Goal: Transaction & Acquisition: Purchase product/service

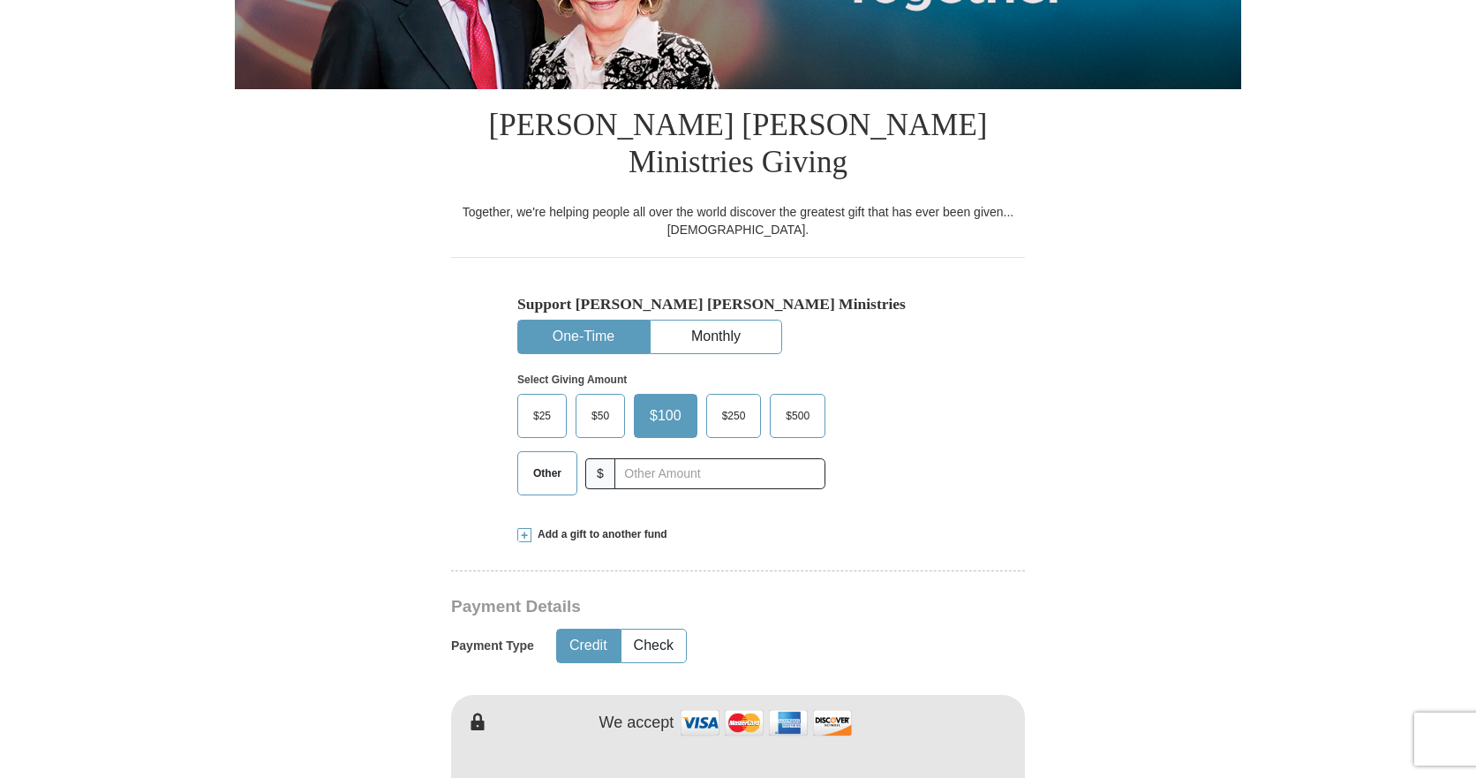
click at [553, 460] on span "Other" at bounding box center [547, 473] width 46 height 26
click at [0, 0] on input "Other" at bounding box center [0, 0] width 0 height 0
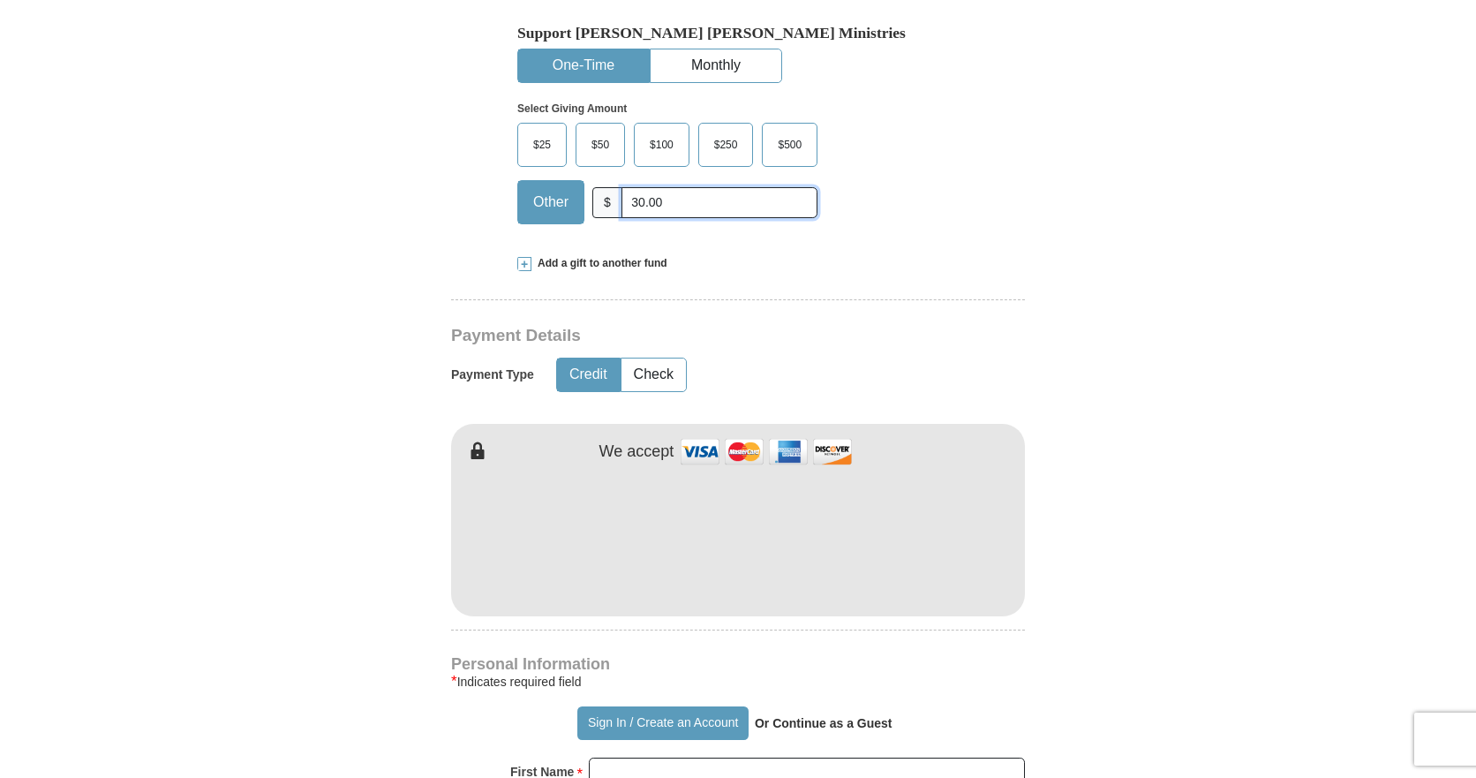
scroll to position [706, 0]
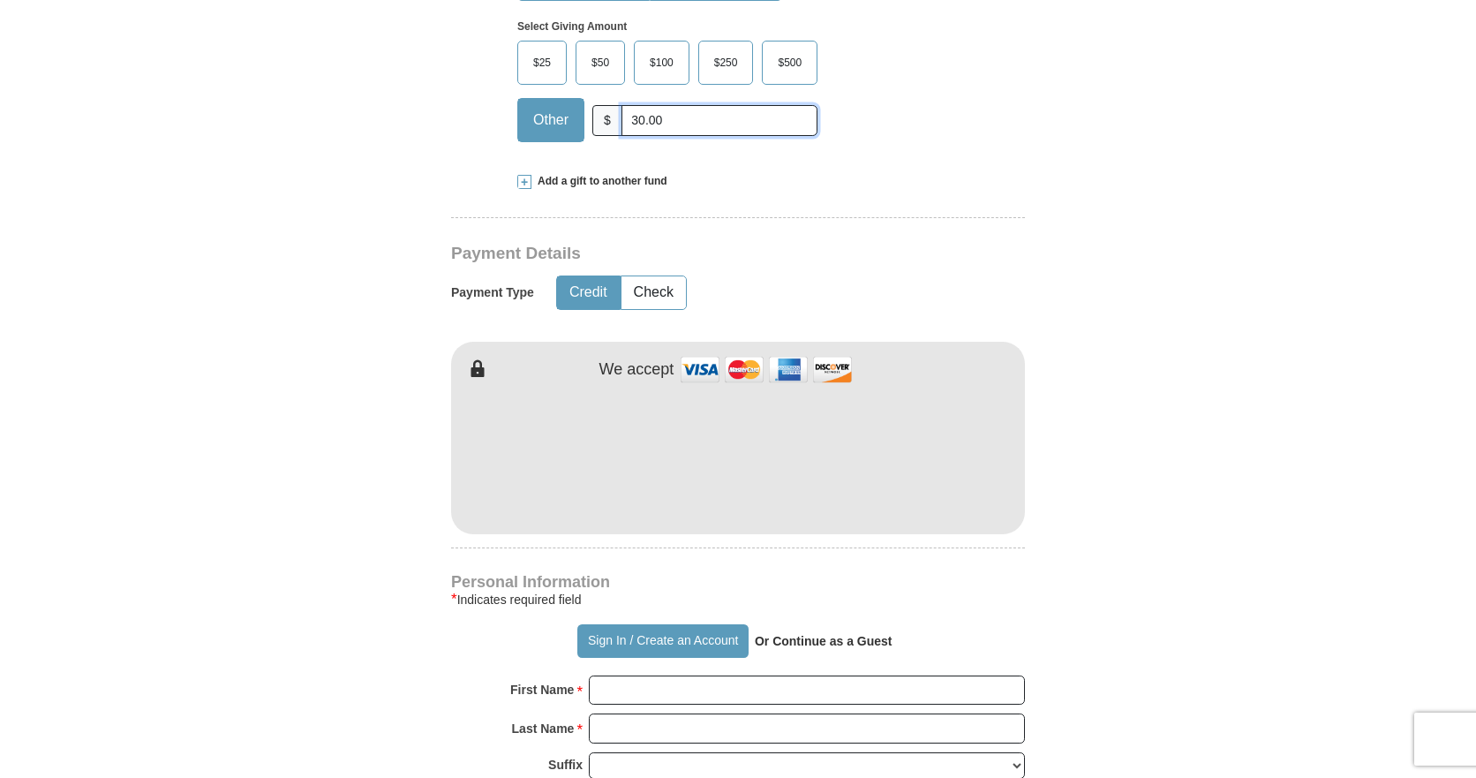
type input "30.00"
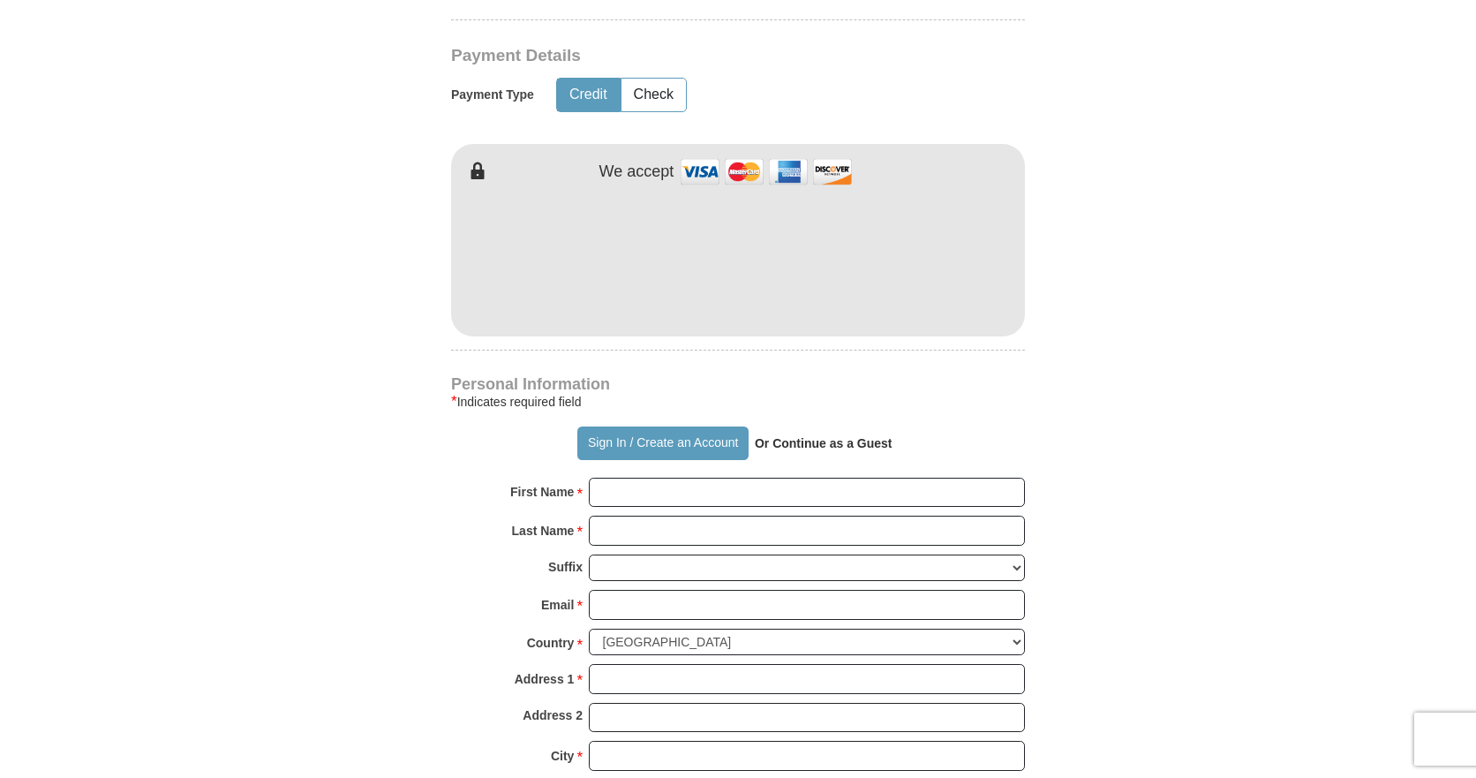
scroll to position [971, 0]
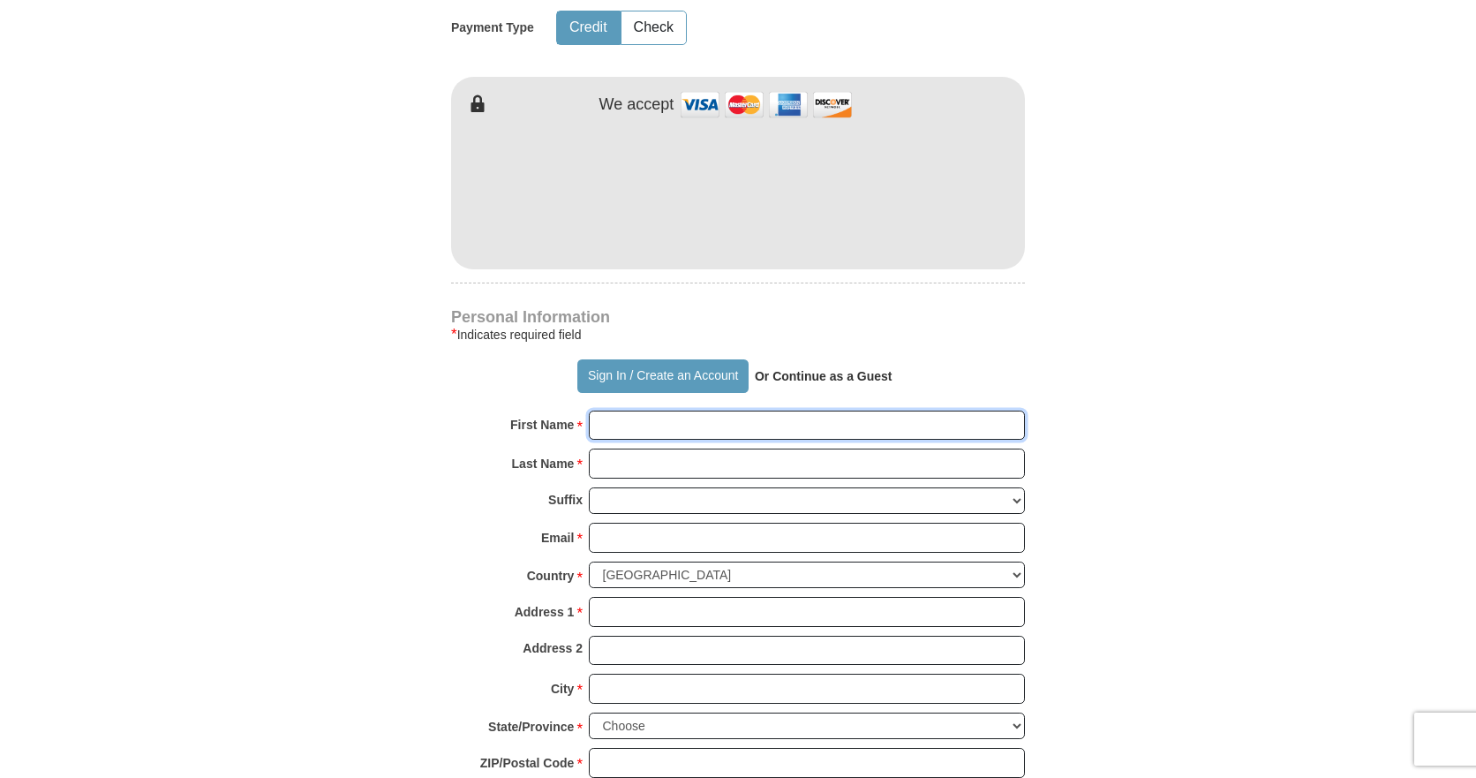
click at [689, 410] on input "First Name *" at bounding box center [807, 425] width 436 height 30
type input "[PERSON_NAME]"
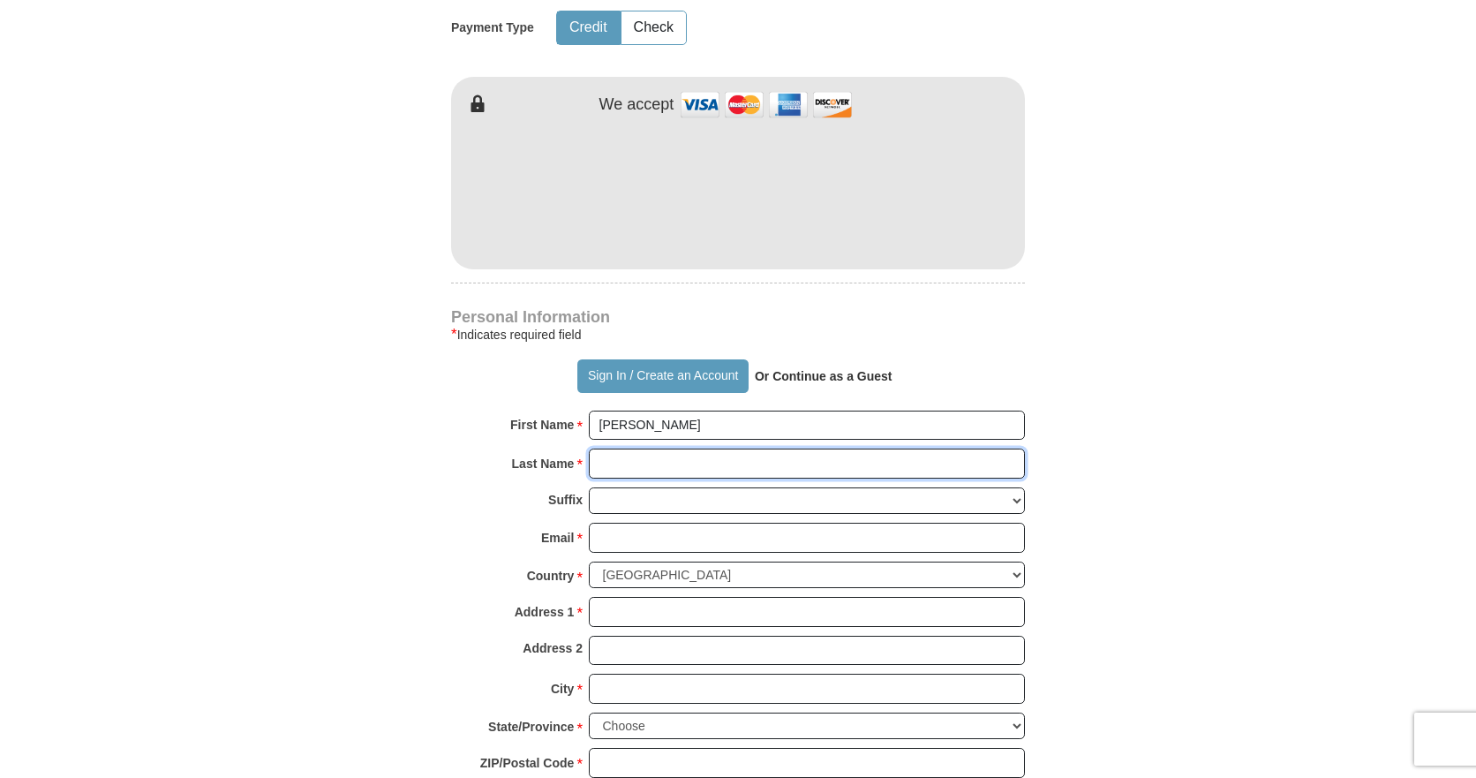
click at [679, 448] on input "Last Name *" at bounding box center [807, 463] width 436 height 30
type input "Rhine"
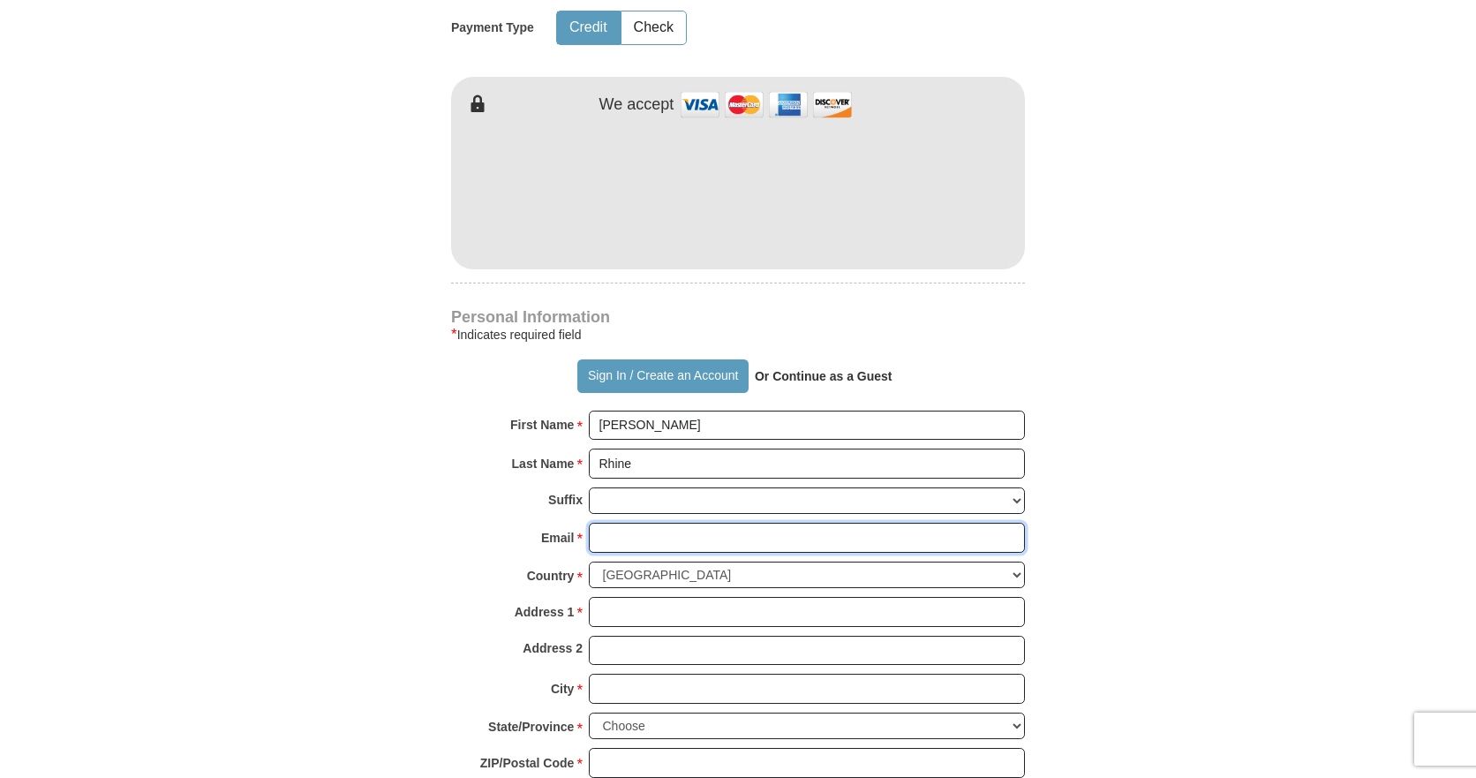
click at [651, 522] on input "Email *" at bounding box center [807, 537] width 436 height 30
type input "[EMAIL_ADDRESS][DOMAIN_NAME]"
click at [635, 597] on input "Address 1 *" at bounding box center [807, 612] width 436 height 30
type input "[STREET_ADDRESS]"
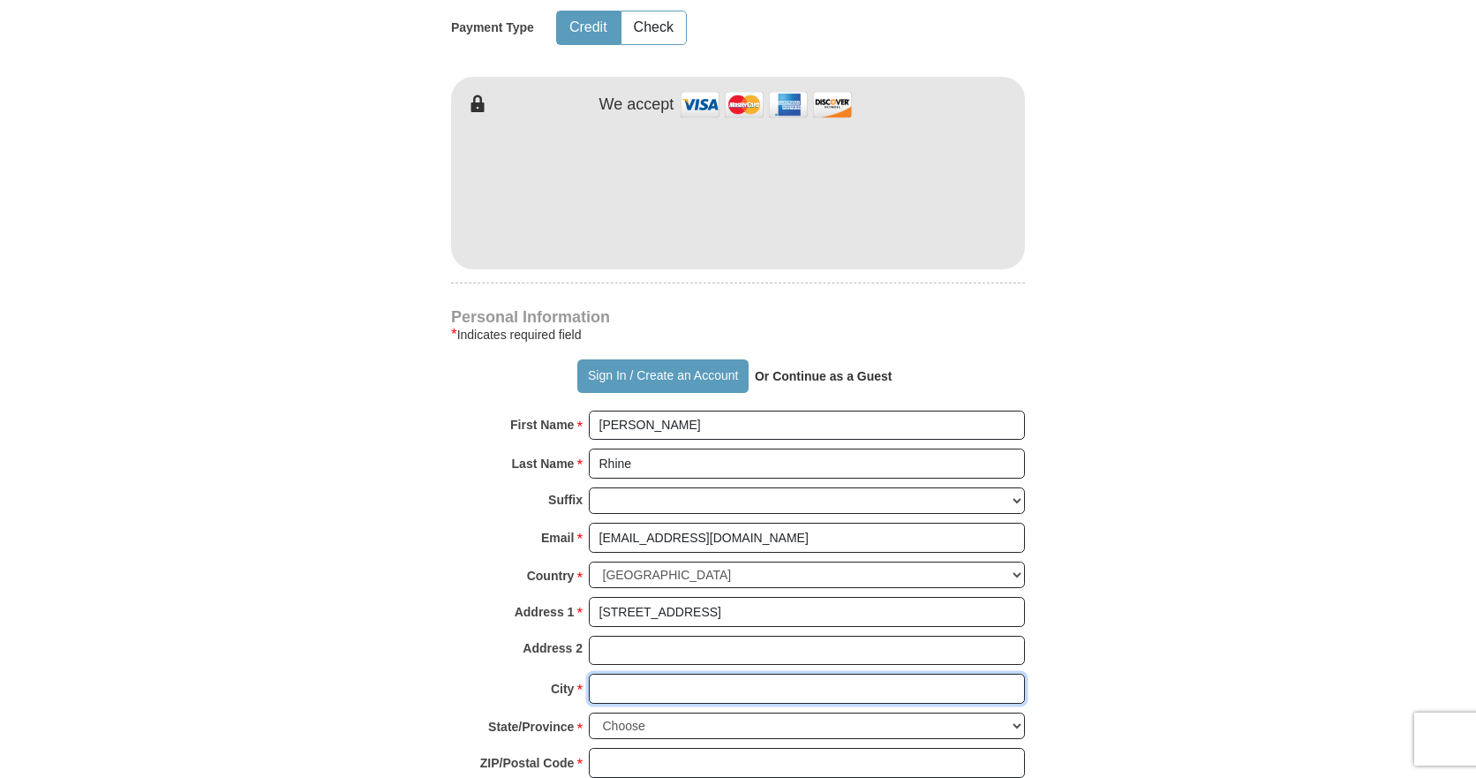
type input "[PERSON_NAME]"
select select "AL"
type input "35490"
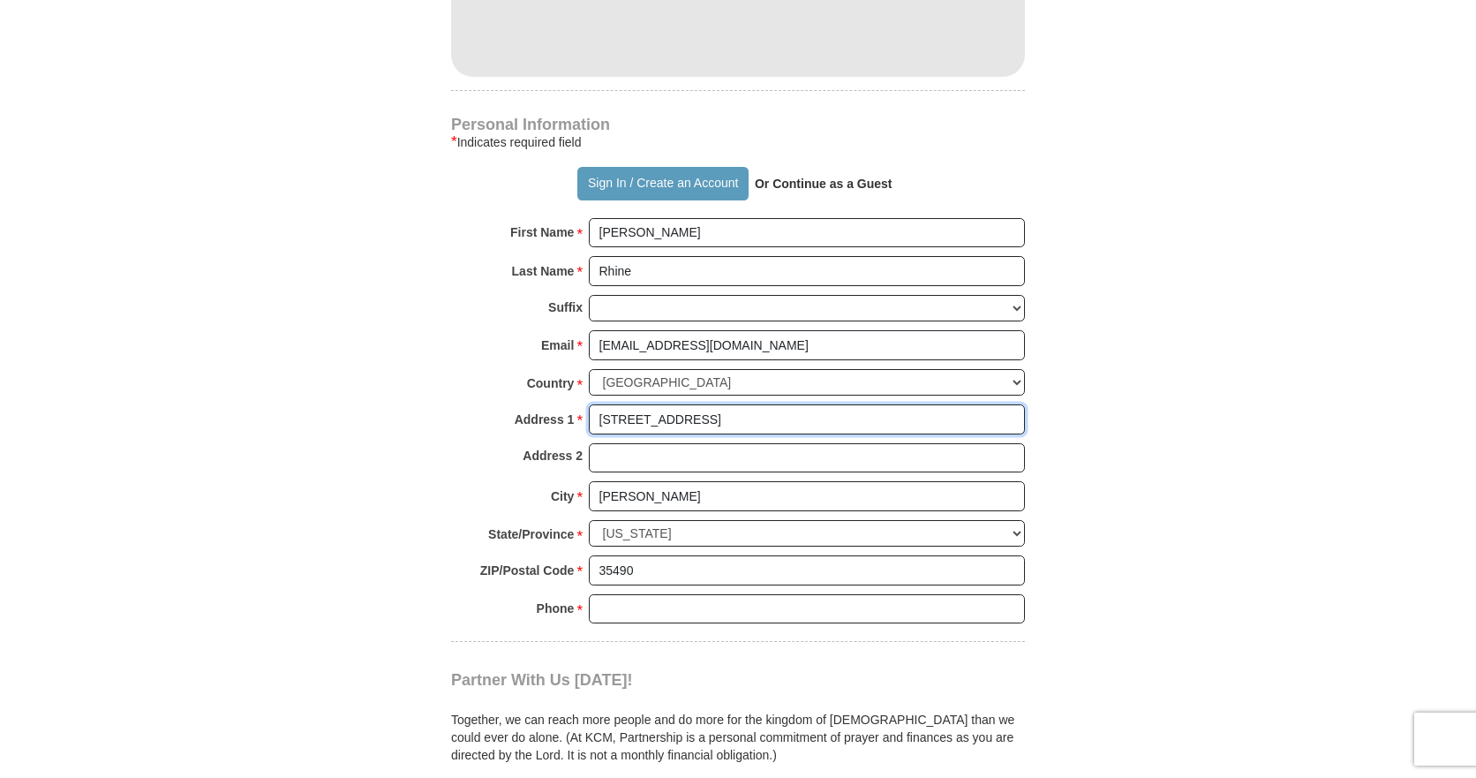
scroll to position [1236, 0]
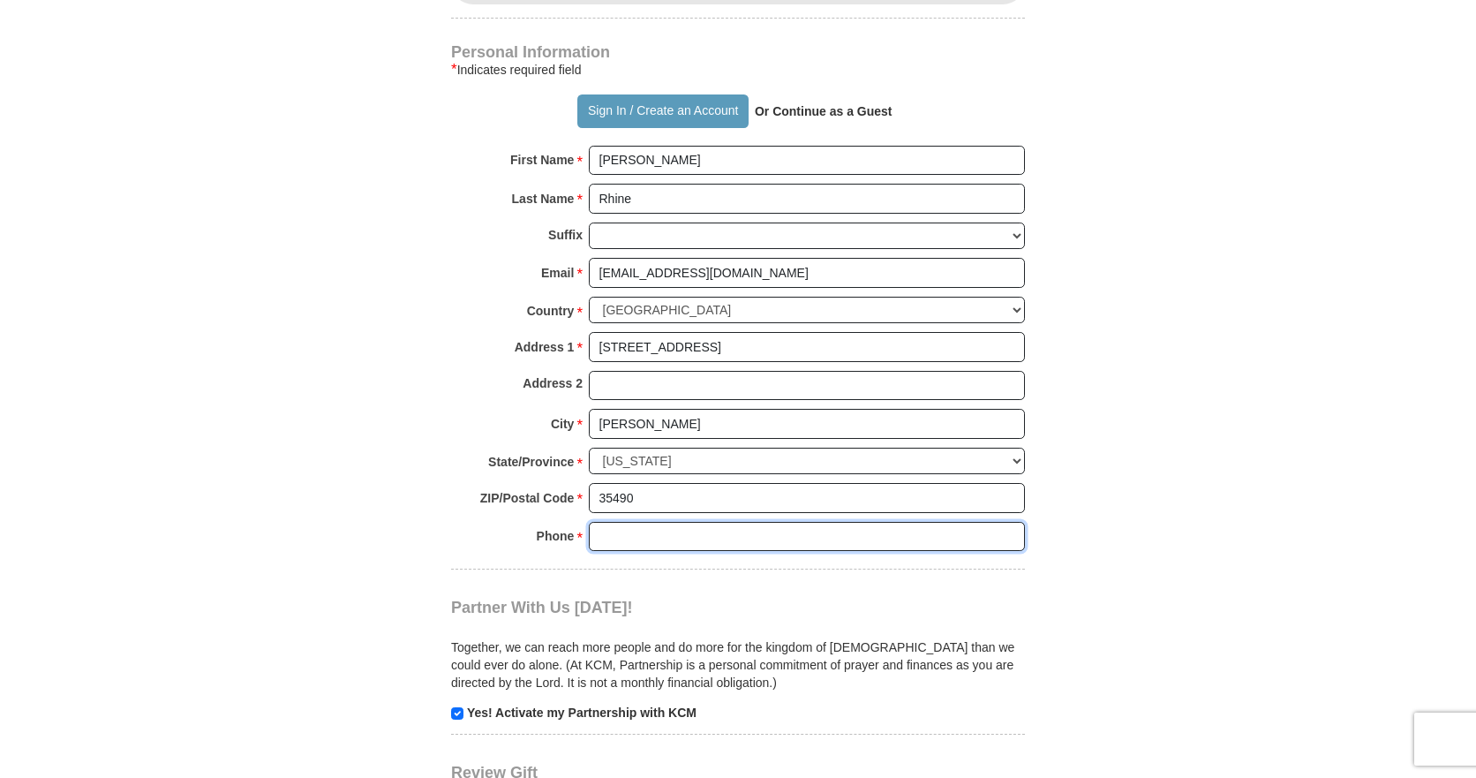
click at [635, 522] on input "Phone * *" at bounding box center [807, 537] width 436 height 30
type input "2059269071"
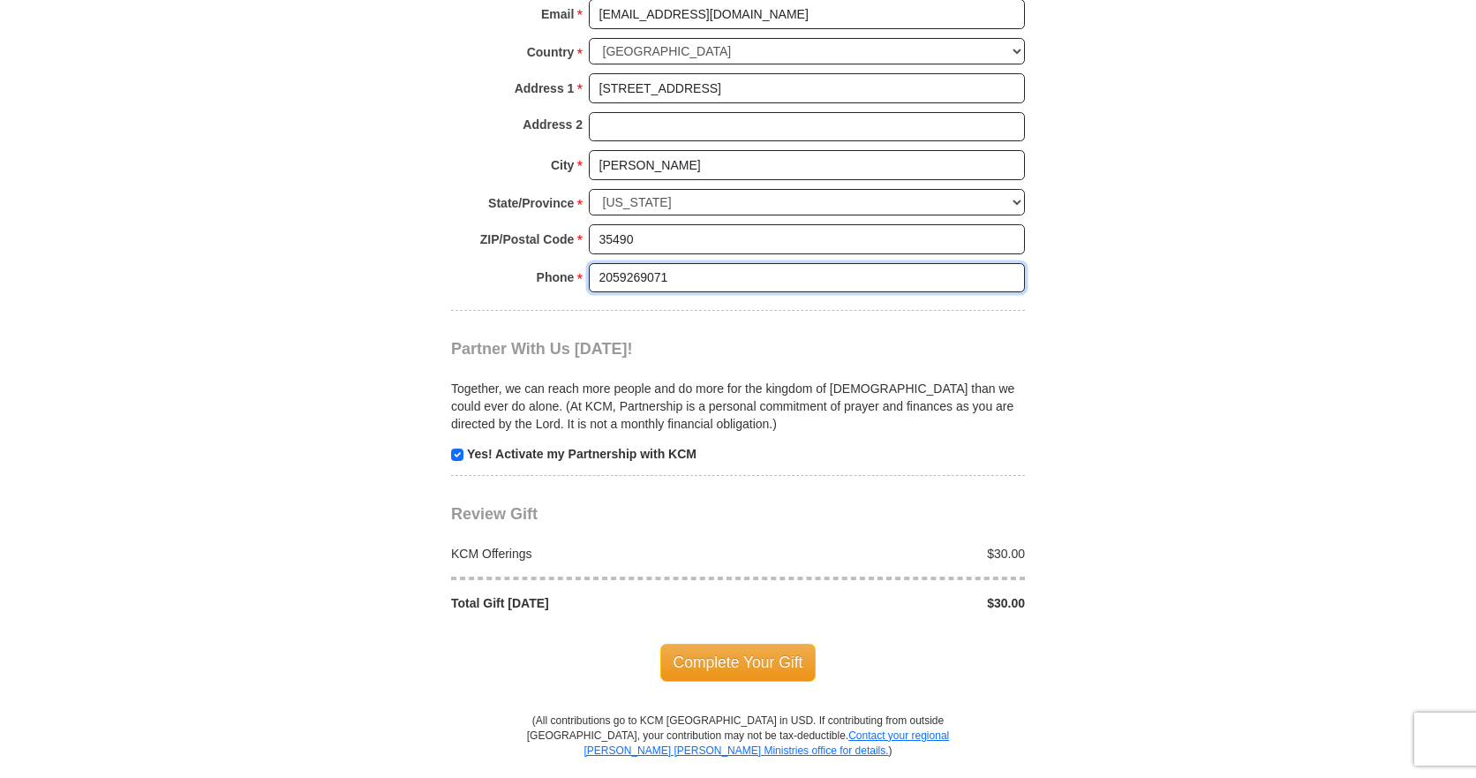
scroll to position [1500, 0]
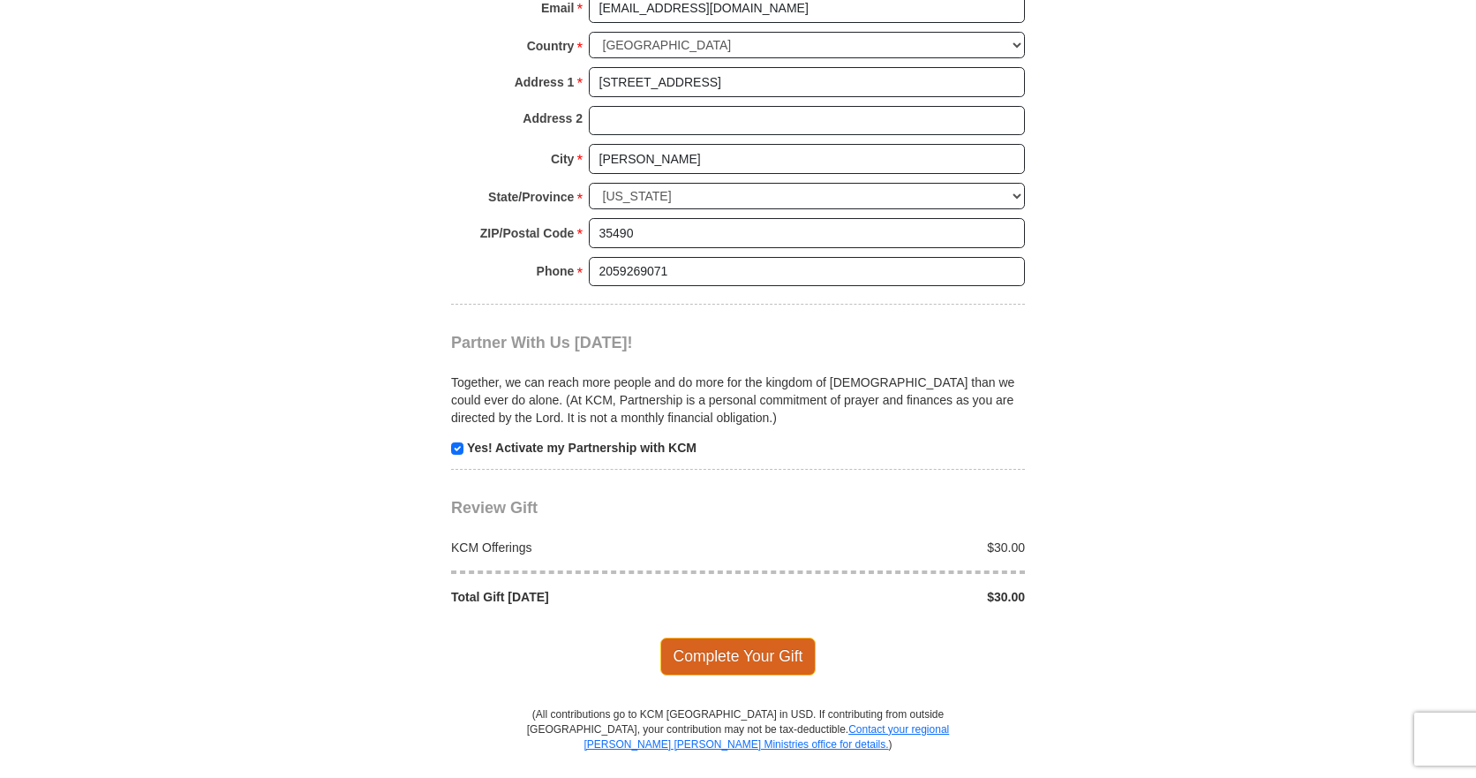
click at [727, 637] on span "Complete Your Gift" at bounding box center [738, 655] width 156 height 37
